Goal: Task Accomplishment & Management: Use online tool/utility

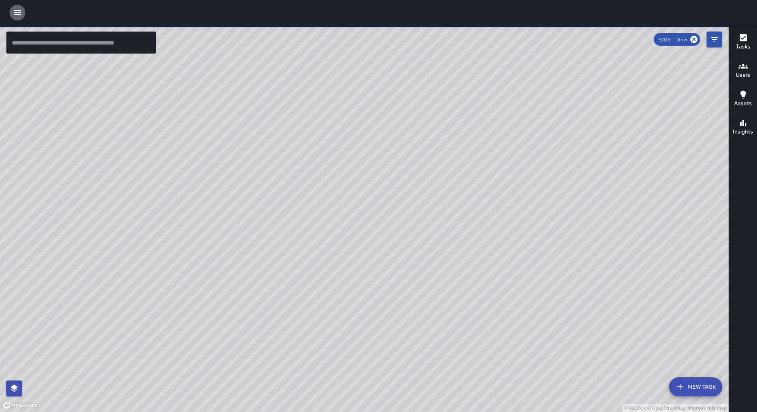
click at [19, 5] on button "button" at bounding box center [17, 13] width 16 height 16
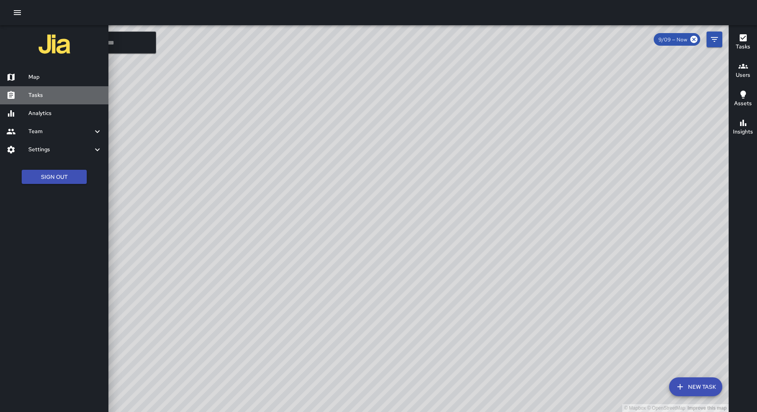
click at [32, 93] on h6 "Tasks" at bounding box center [65, 95] width 74 height 9
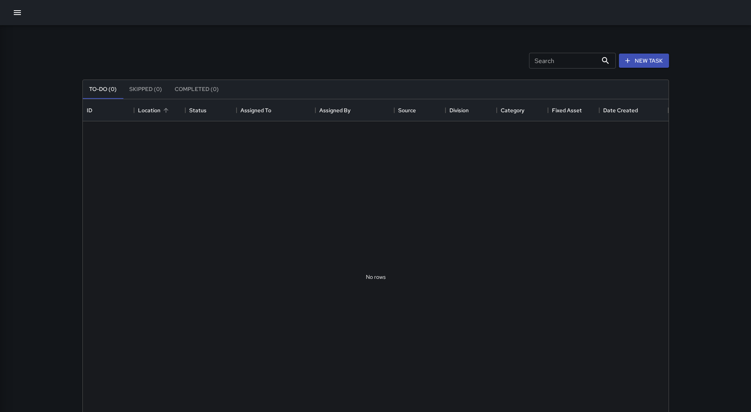
scroll to position [328, 580]
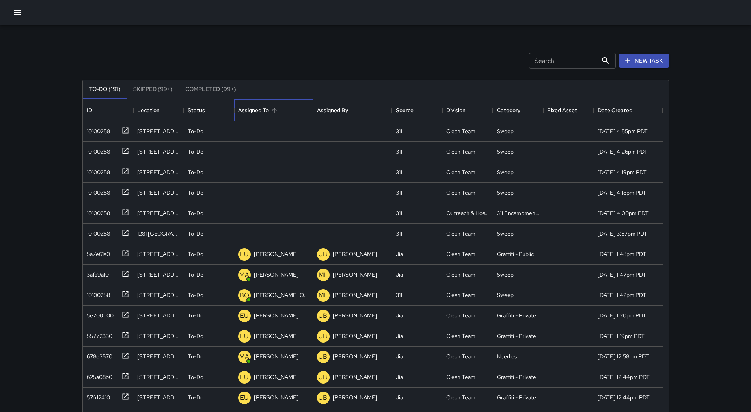
click at [284, 107] on div "Assigned To" at bounding box center [273, 110] width 71 height 22
drag, startPoint x: 109, startPoint y: 130, endPoint x: 132, endPoint y: 132, distance: 22.9
click at [110, 130] on div "10100258" at bounding box center [97, 129] width 26 height 11
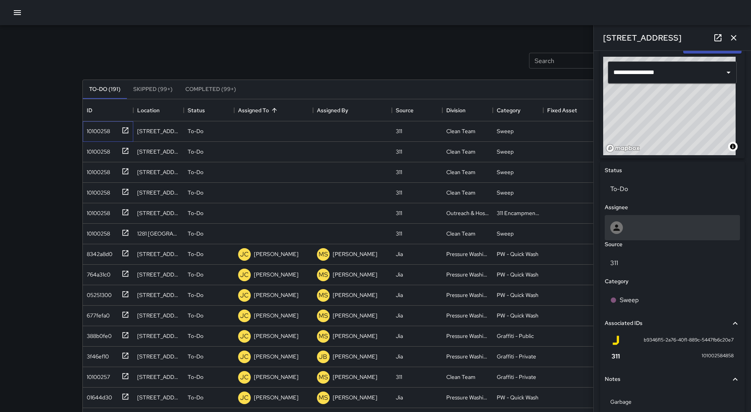
scroll to position [296, 0]
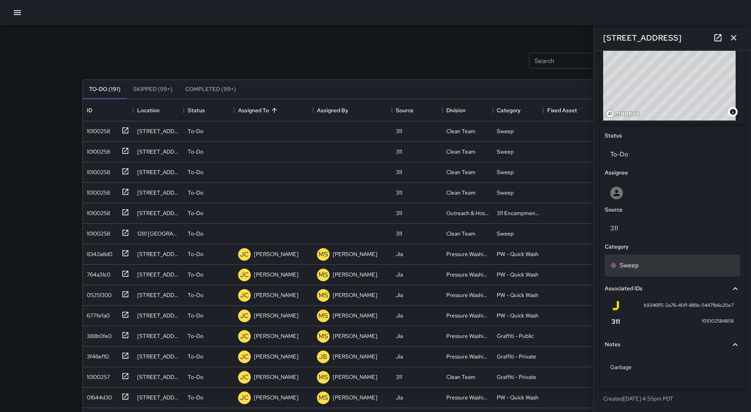
click at [647, 272] on div "Sweep" at bounding box center [672, 266] width 135 height 22
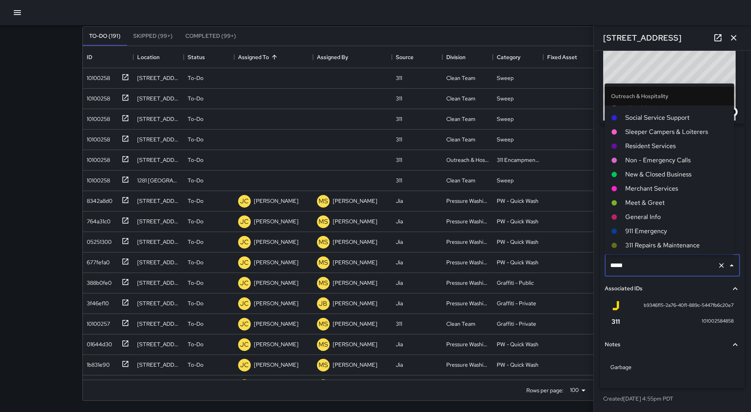
scroll to position [491, 0]
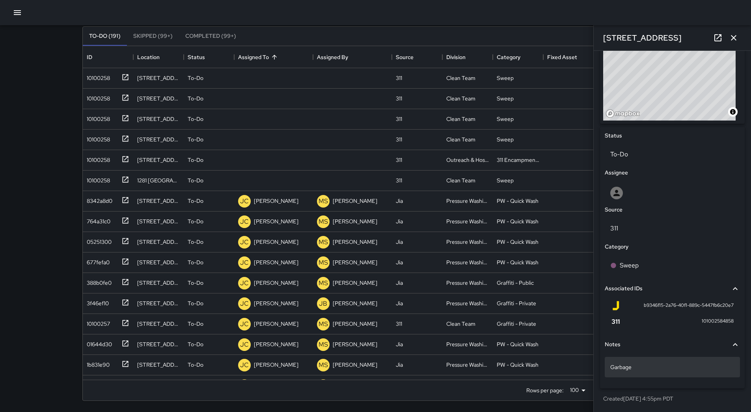
click at [708, 359] on div "Garbage" at bounding box center [672, 367] width 135 height 20
click at [261, 76] on p "Unassigned" at bounding box center [268, 78] width 28 height 8
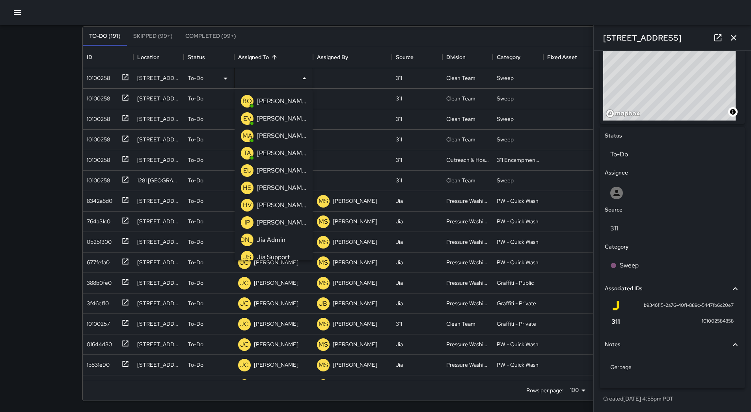
click at [272, 100] on p "[PERSON_NAME] Overall" at bounding box center [282, 101] width 50 height 9
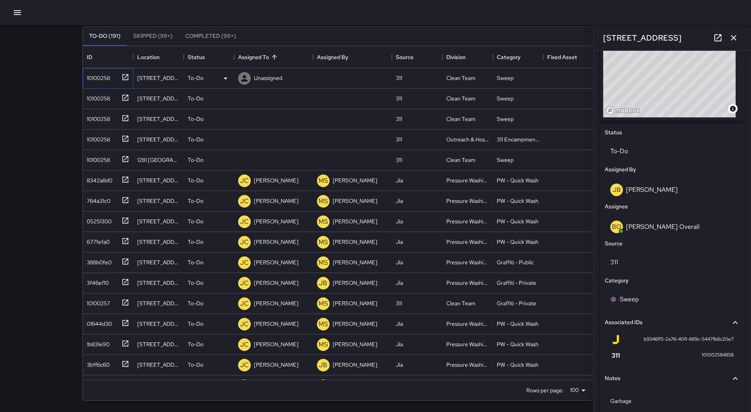
click at [112, 81] on div "10100258" at bounding box center [107, 76] width 46 height 13
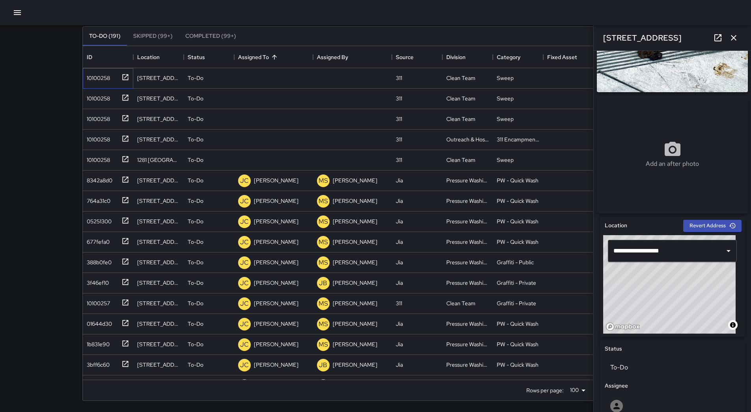
scroll to position [236, 0]
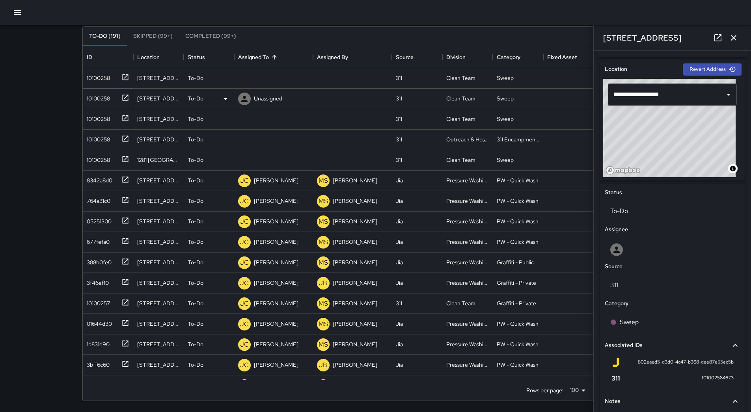
click at [106, 104] on div "10100258" at bounding box center [108, 99] width 50 height 20
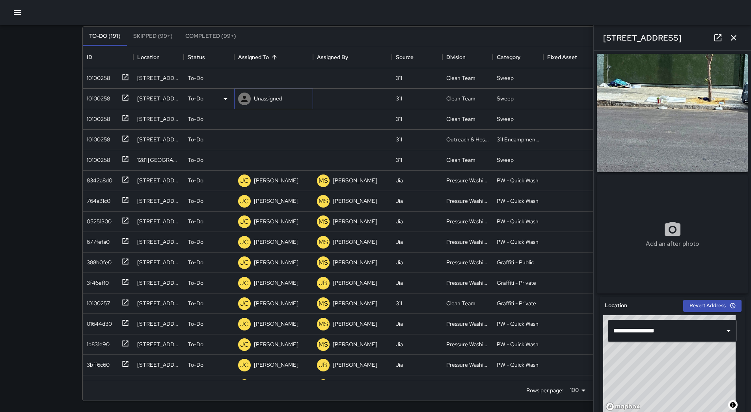
click at [263, 92] on div "Unassigned" at bounding box center [259, 99] width 47 height 16
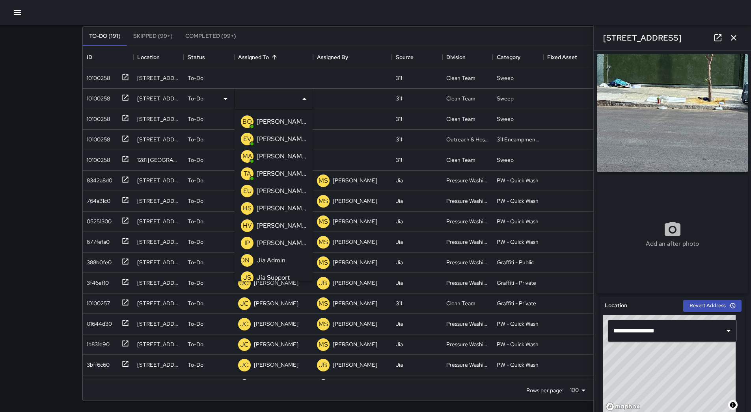
click at [282, 117] on p "[PERSON_NAME] Overall" at bounding box center [282, 121] width 50 height 9
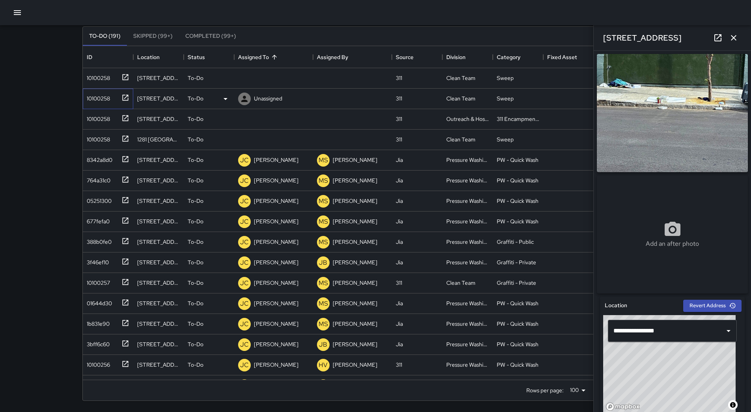
click at [100, 104] on div "10100258" at bounding box center [108, 99] width 50 height 20
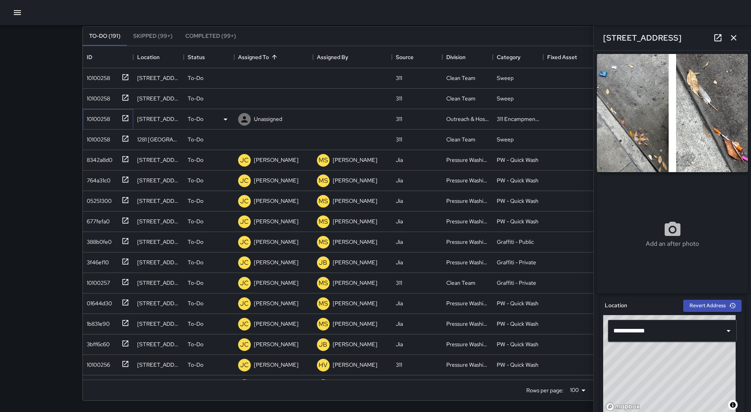
click at [116, 119] on div "10100258" at bounding box center [107, 117] width 46 height 13
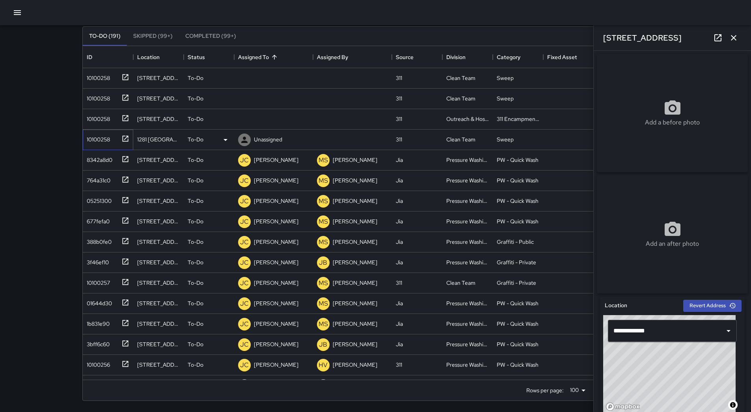
click at [111, 140] on div "10100258" at bounding box center [107, 138] width 46 height 13
click at [108, 122] on div "10100258" at bounding box center [97, 117] width 26 height 11
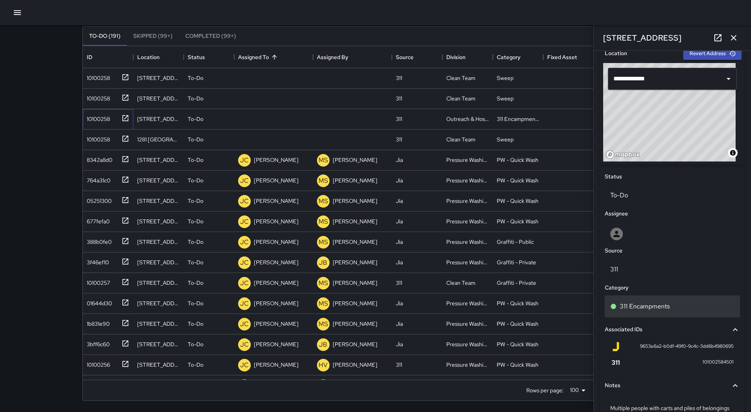
scroll to position [158, 0]
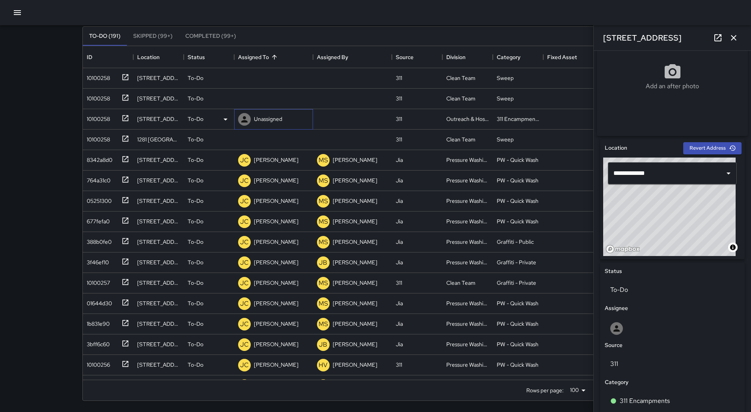
click at [264, 123] on p "Unassigned" at bounding box center [268, 119] width 28 height 8
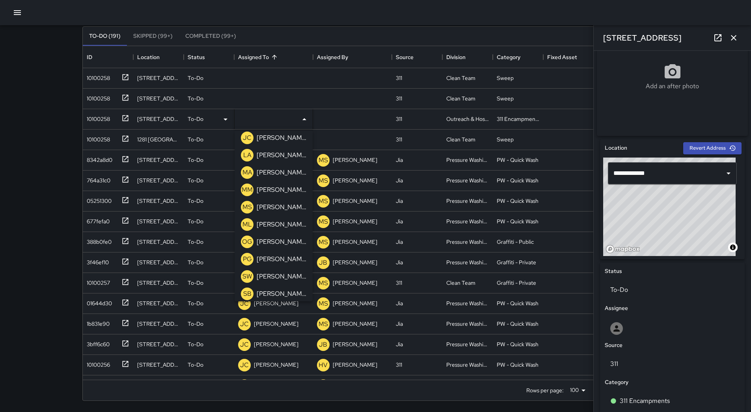
scroll to position [251, 0]
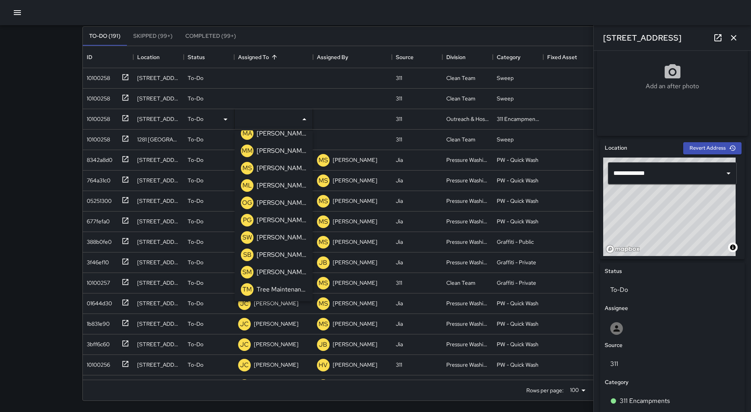
click at [269, 183] on p "[PERSON_NAME]" at bounding box center [282, 185] width 50 height 9
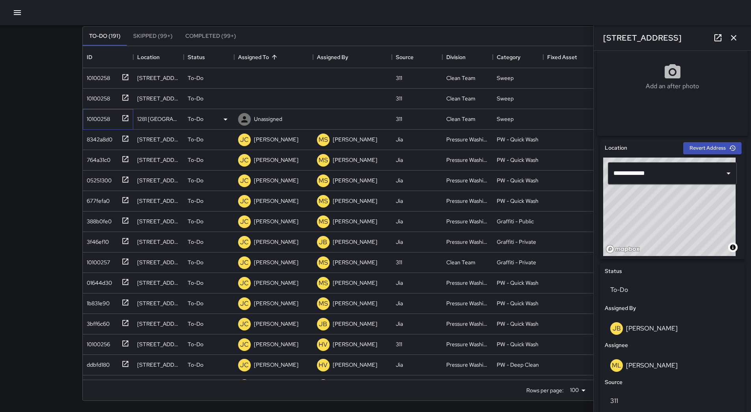
click at [104, 117] on div "10100258" at bounding box center [97, 117] width 26 height 11
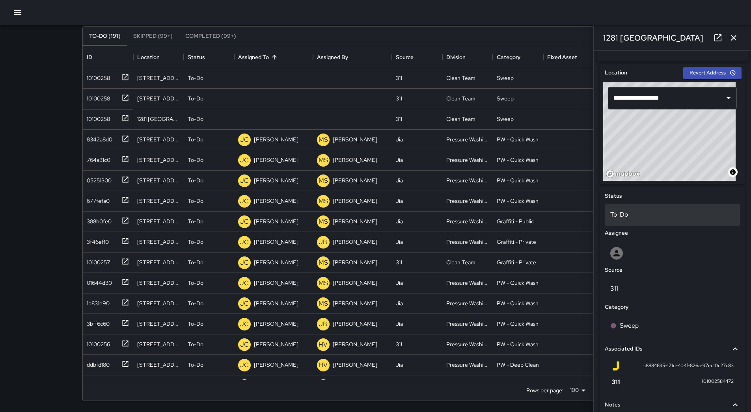
scroll to position [296, 0]
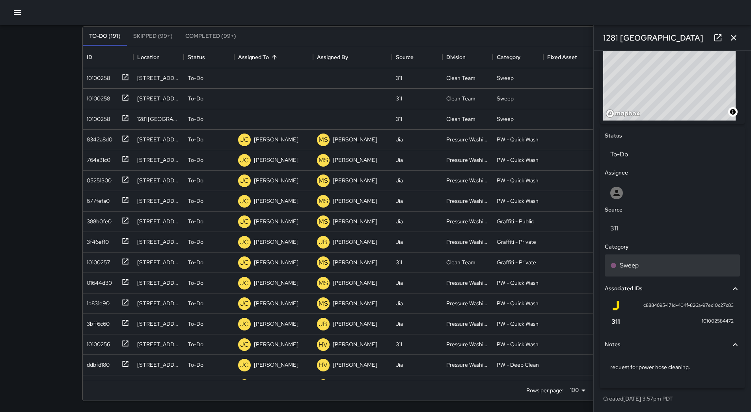
click at [675, 262] on div "Sweep" at bounding box center [672, 265] width 124 height 9
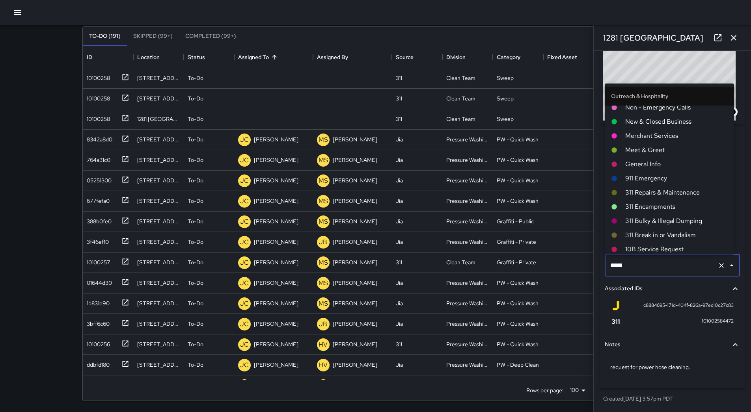
scroll to position [649, 0]
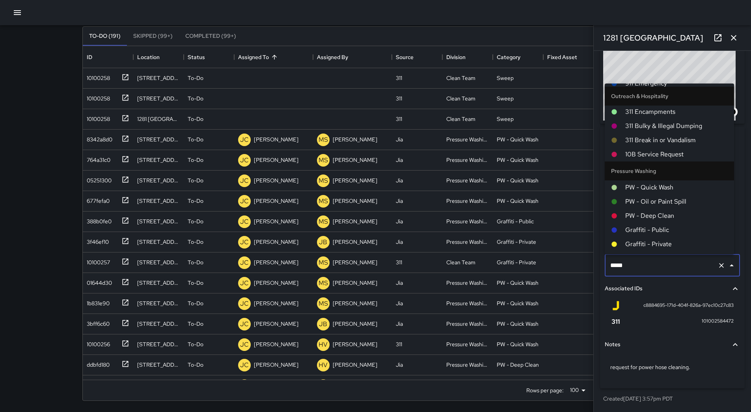
click at [653, 187] on span "PW - Quick Wash" at bounding box center [676, 187] width 102 height 9
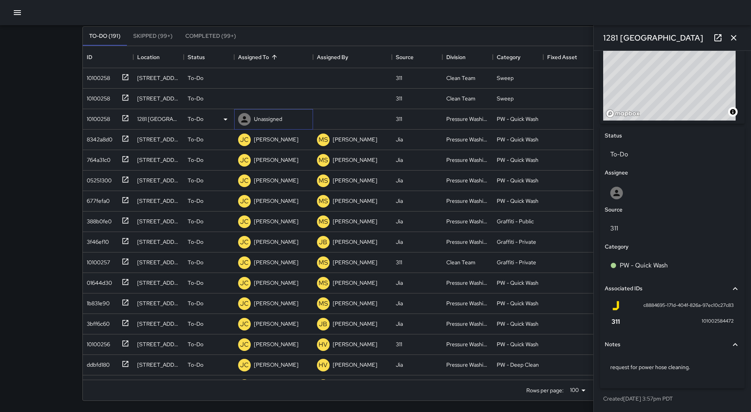
click at [268, 121] on p "Unassigned" at bounding box center [268, 119] width 28 height 8
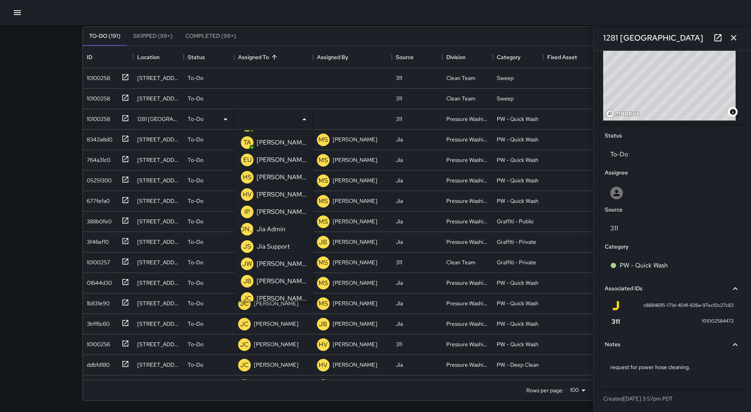
scroll to position [118, 0]
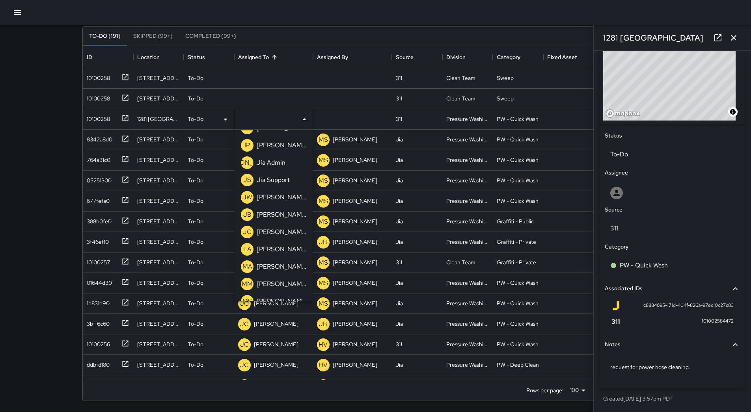
click at [292, 227] on div "[PERSON_NAME]" at bounding box center [281, 232] width 53 height 13
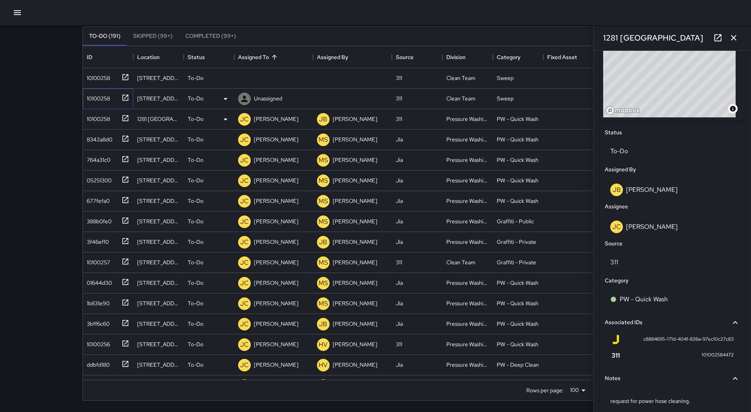
click at [97, 98] on div "10100258" at bounding box center [97, 96] width 26 height 11
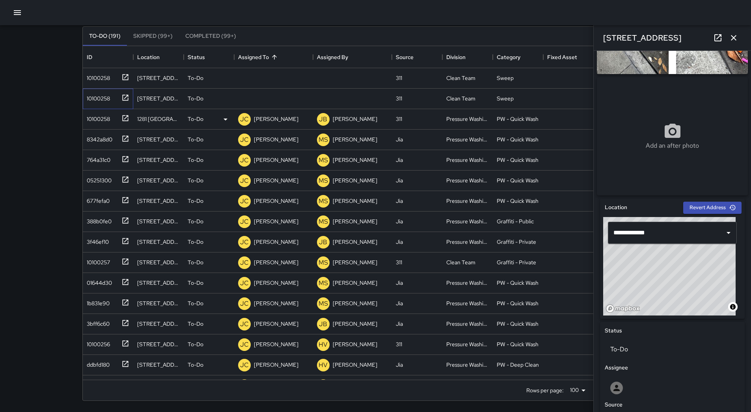
scroll to position [296, 0]
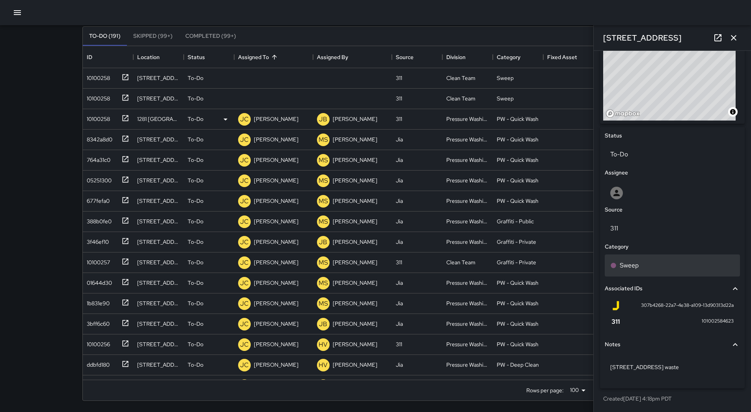
click at [638, 267] on p "Sweep" at bounding box center [629, 265] width 19 height 9
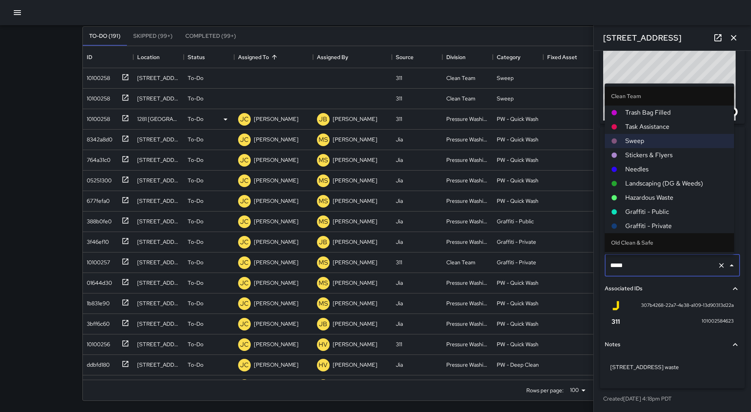
click at [647, 174] on span "Needles" at bounding box center [676, 169] width 102 height 9
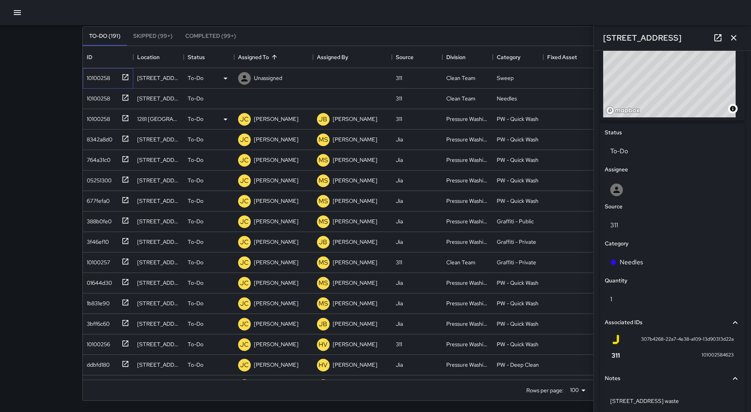
click at [108, 80] on div "10100258" at bounding box center [97, 76] width 26 height 11
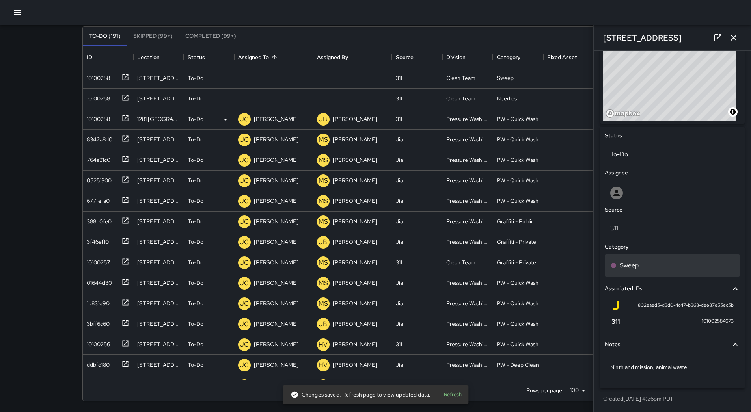
click at [681, 264] on div "Sweep" at bounding box center [672, 265] width 124 height 9
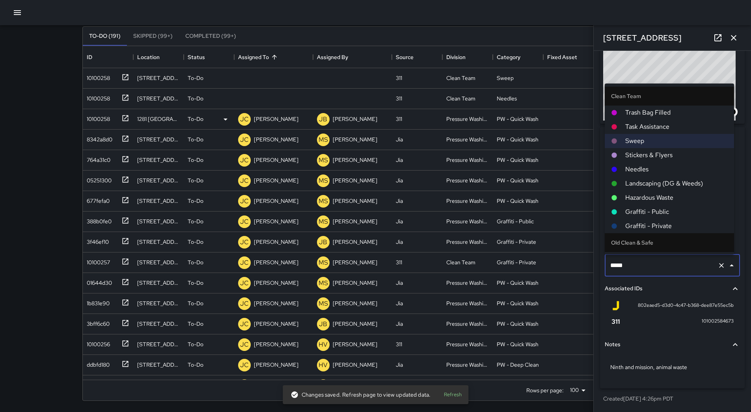
click at [665, 197] on span "Hazardous Waste" at bounding box center [676, 197] width 102 height 9
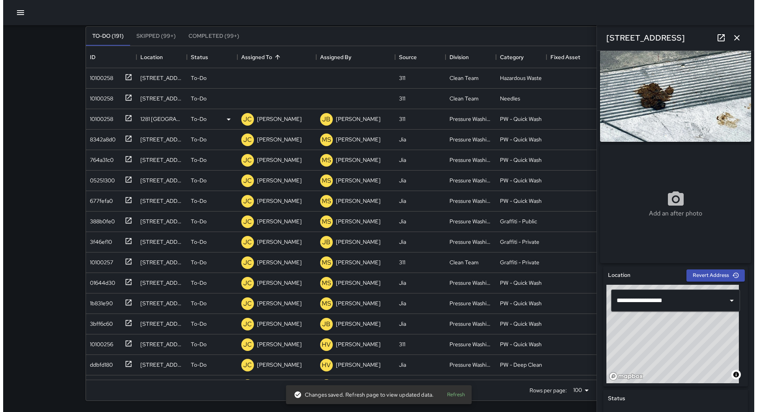
scroll to position [0, 0]
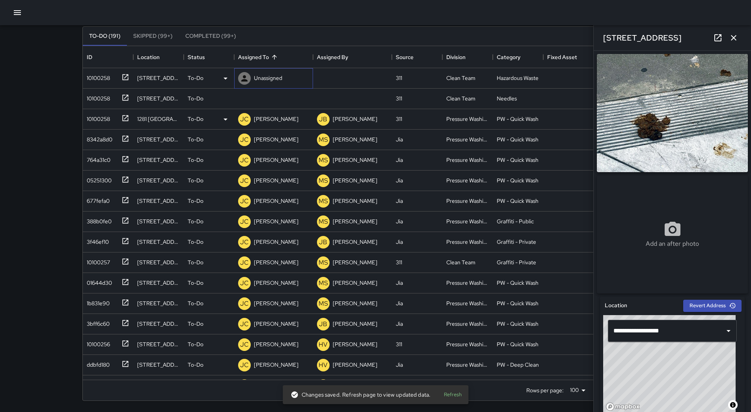
click at [270, 77] on p "Unassigned" at bounding box center [268, 78] width 28 height 8
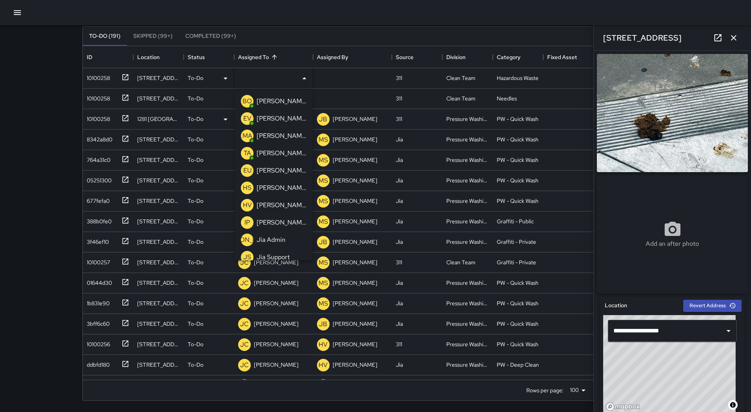
click at [279, 203] on p "[PERSON_NAME]" at bounding box center [282, 205] width 50 height 9
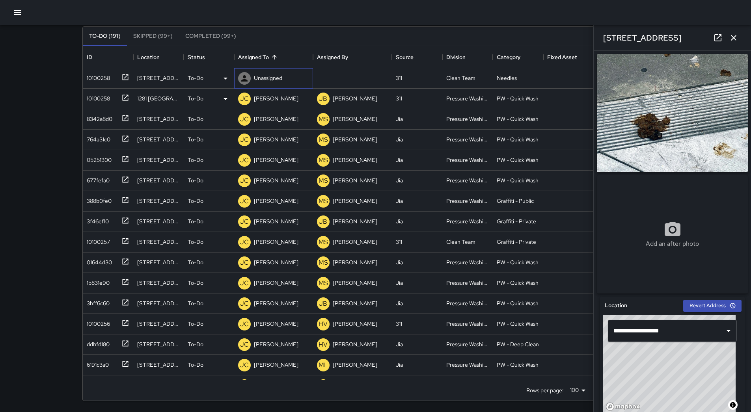
click at [264, 87] on div "Unassigned" at bounding box center [273, 78] width 79 height 20
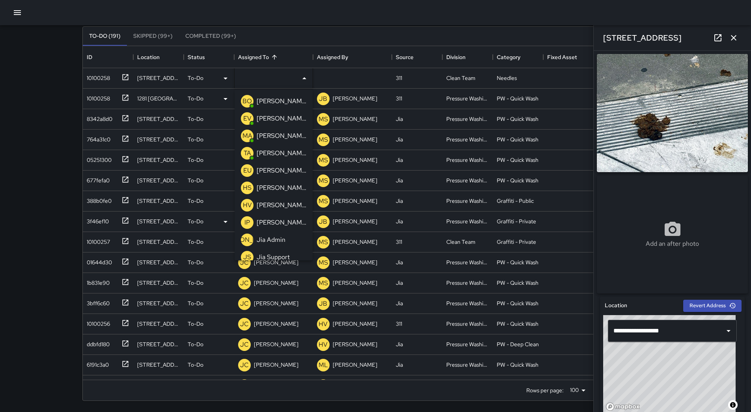
click at [275, 204] on p "[PERSON_NAME]" at bounding box center [282, 205] width 50 height 9
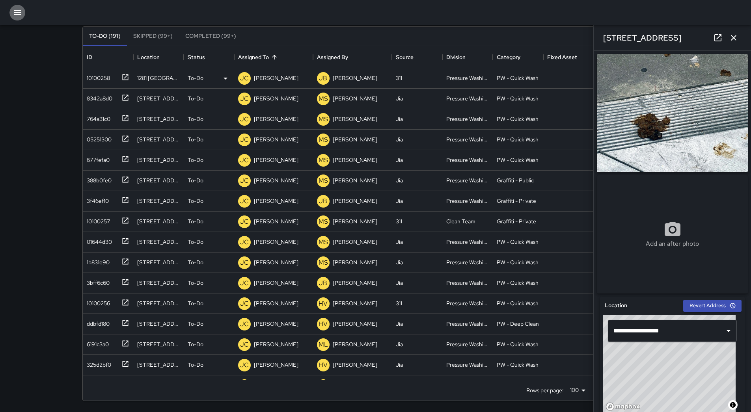
click at [21, 16] on icon "button" at bounding box center [17, 12] width 9 height 9
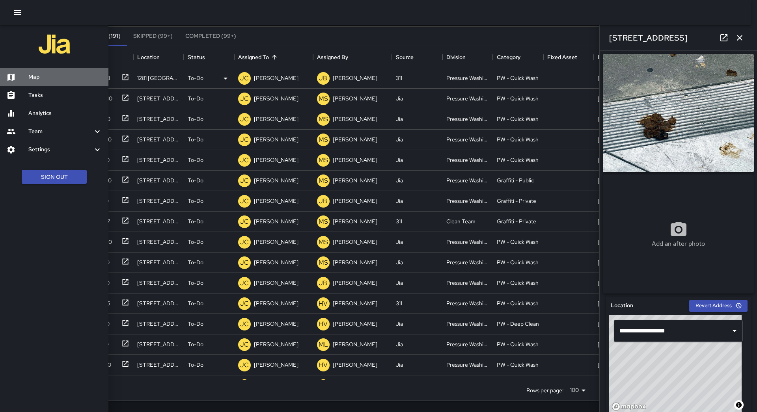
click at [68, 77] on h6 "Map" at bounding box center [65, 77] width 74 height 9
